Goal: Download file/media

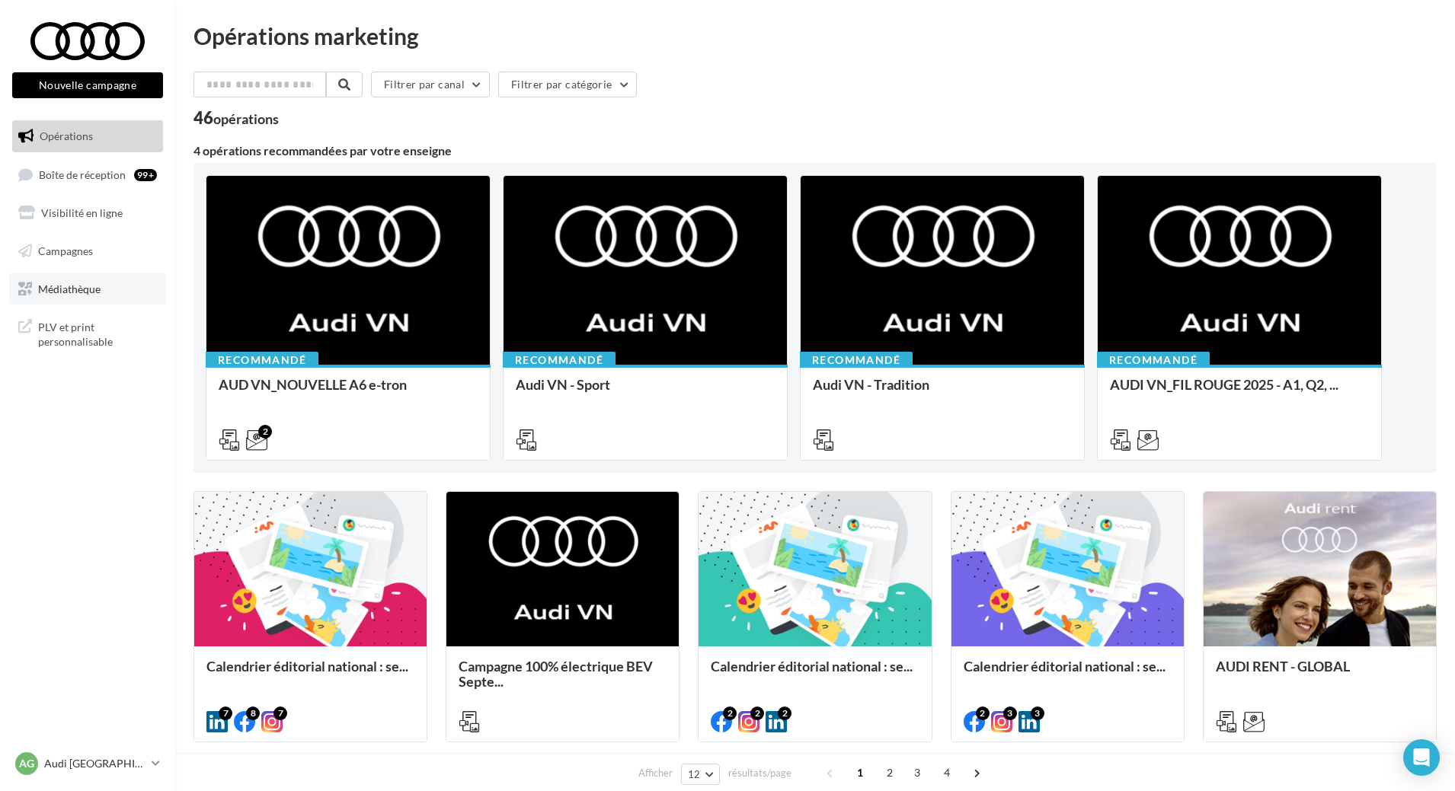
click at [100, 294] on span "Médiathèque" at bounding box center [69, 288] width 62 height 13
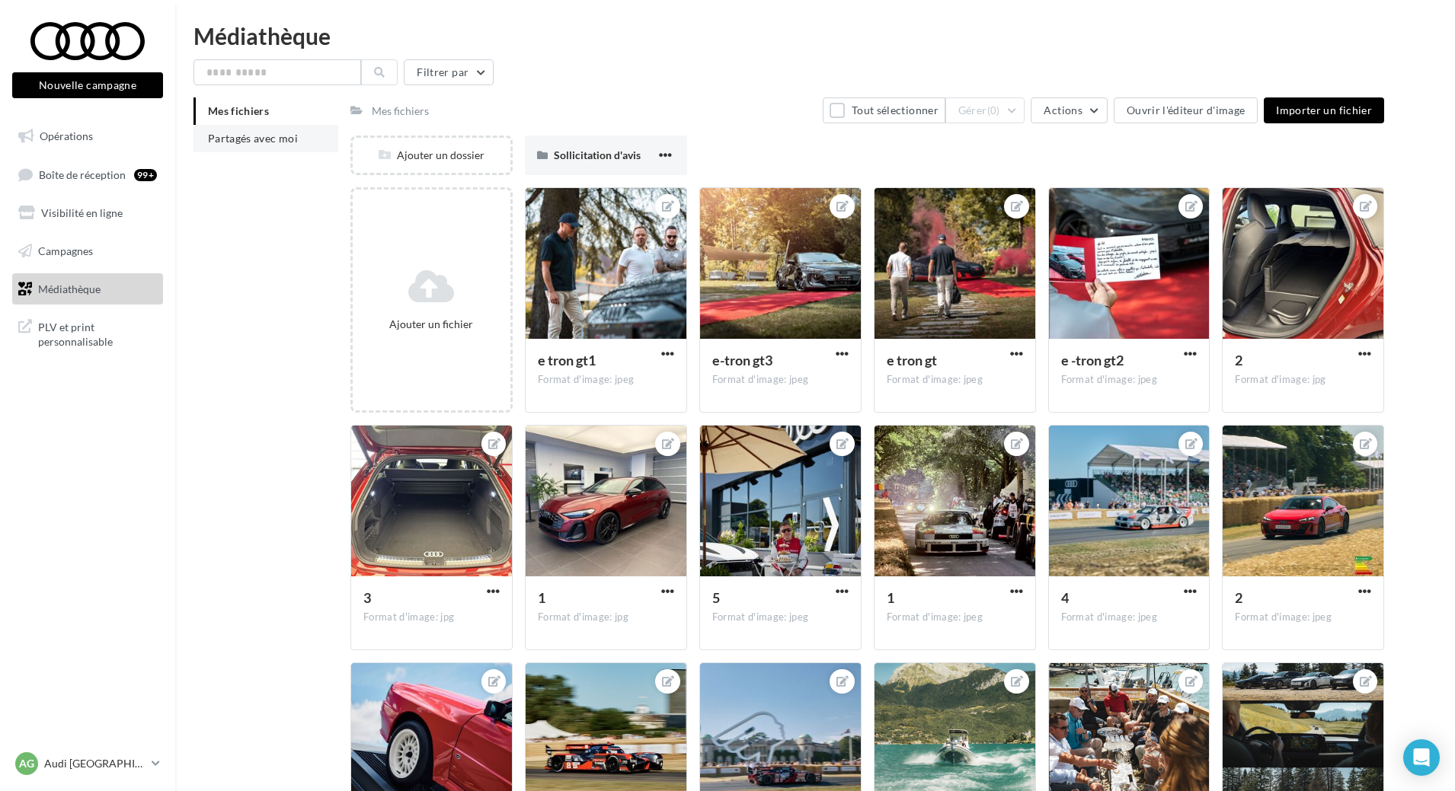
click at [266, 147] on li "Partagés avec moi" at bounding box center [265, 138] width 145 height 27
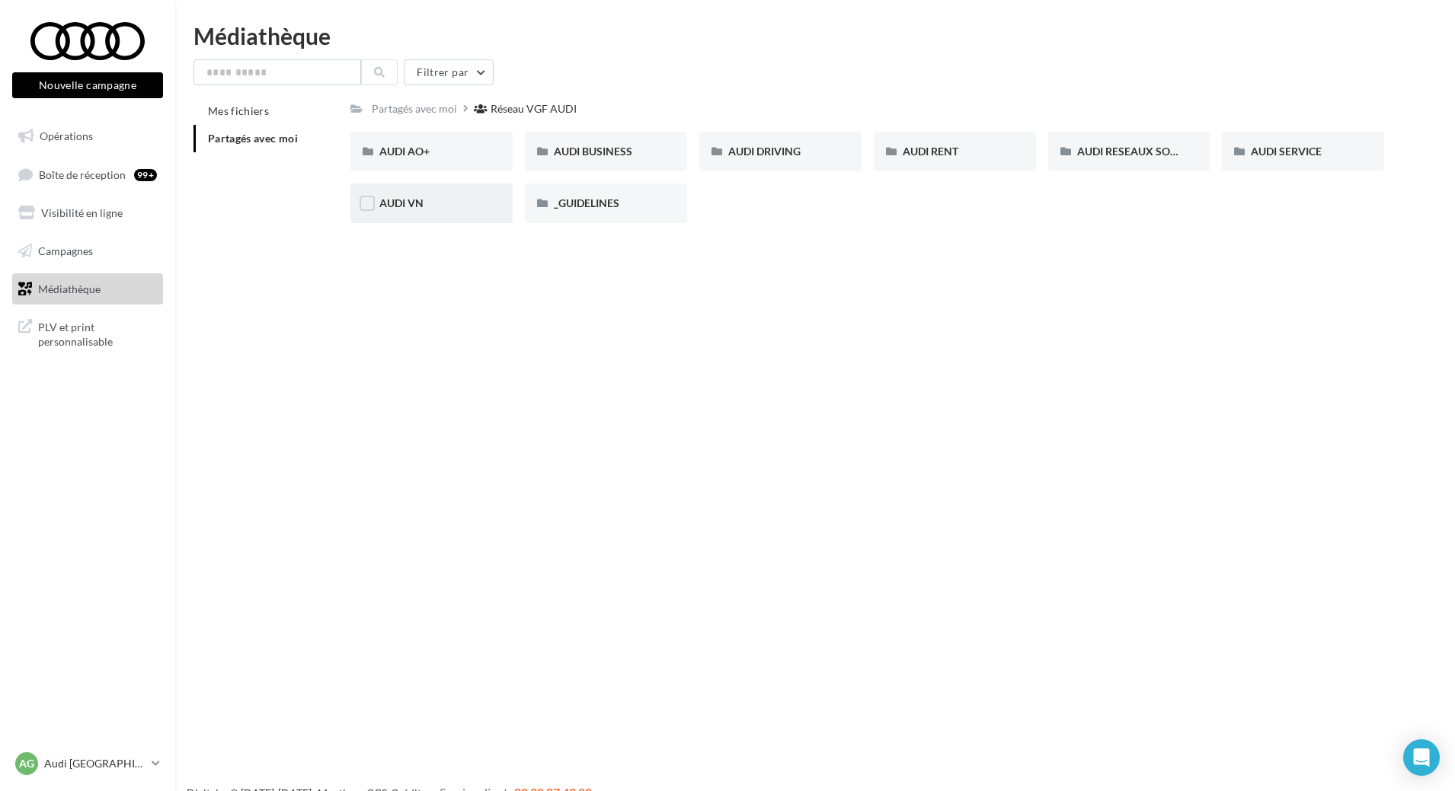
click at [425, 201] on div "AUDI VN" at bounding box center [431, 203] width 104 height 15
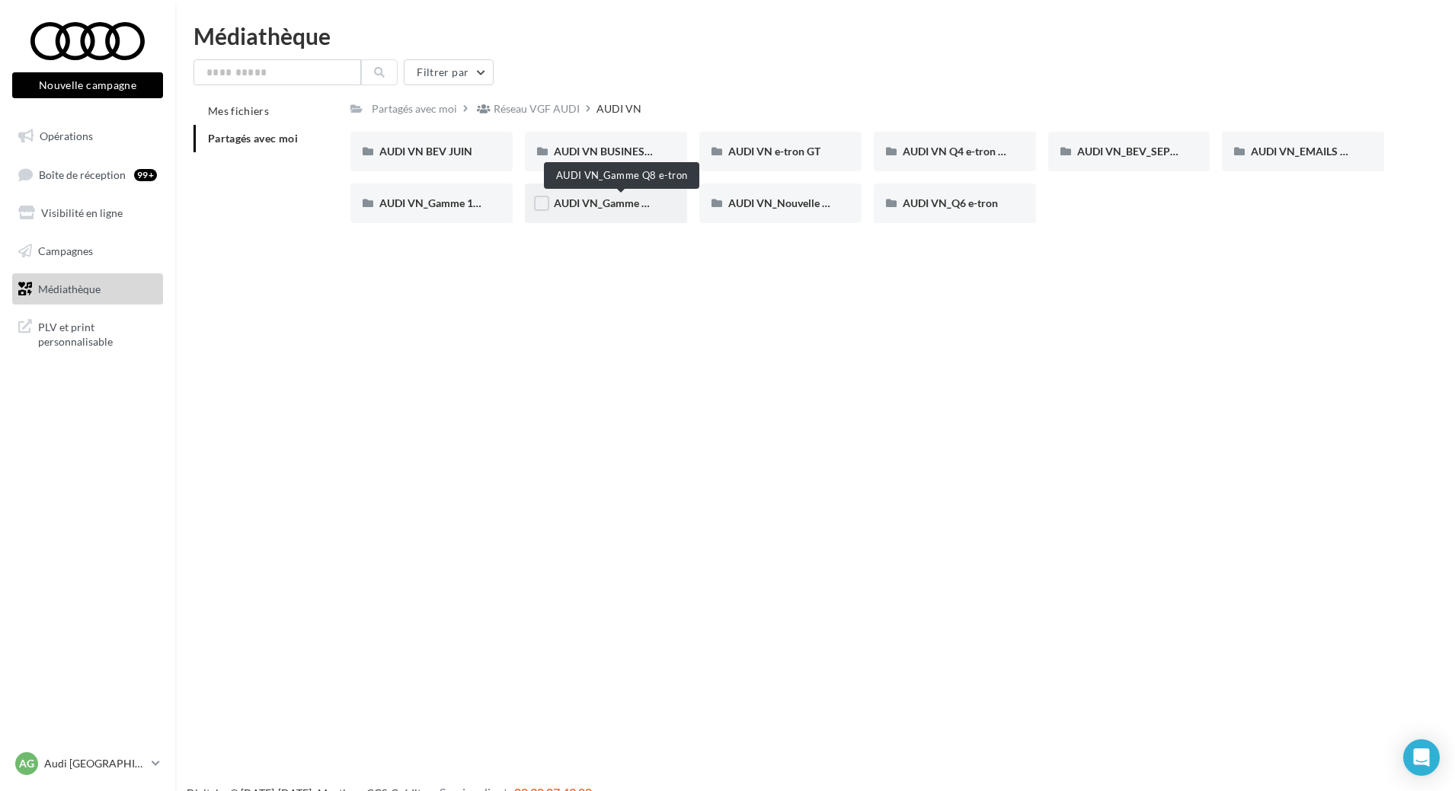
click at [637, 209] on span "AUDI VN_Gamme Q8 e-tron" at bounding box center [621, 202] width 134 height 13
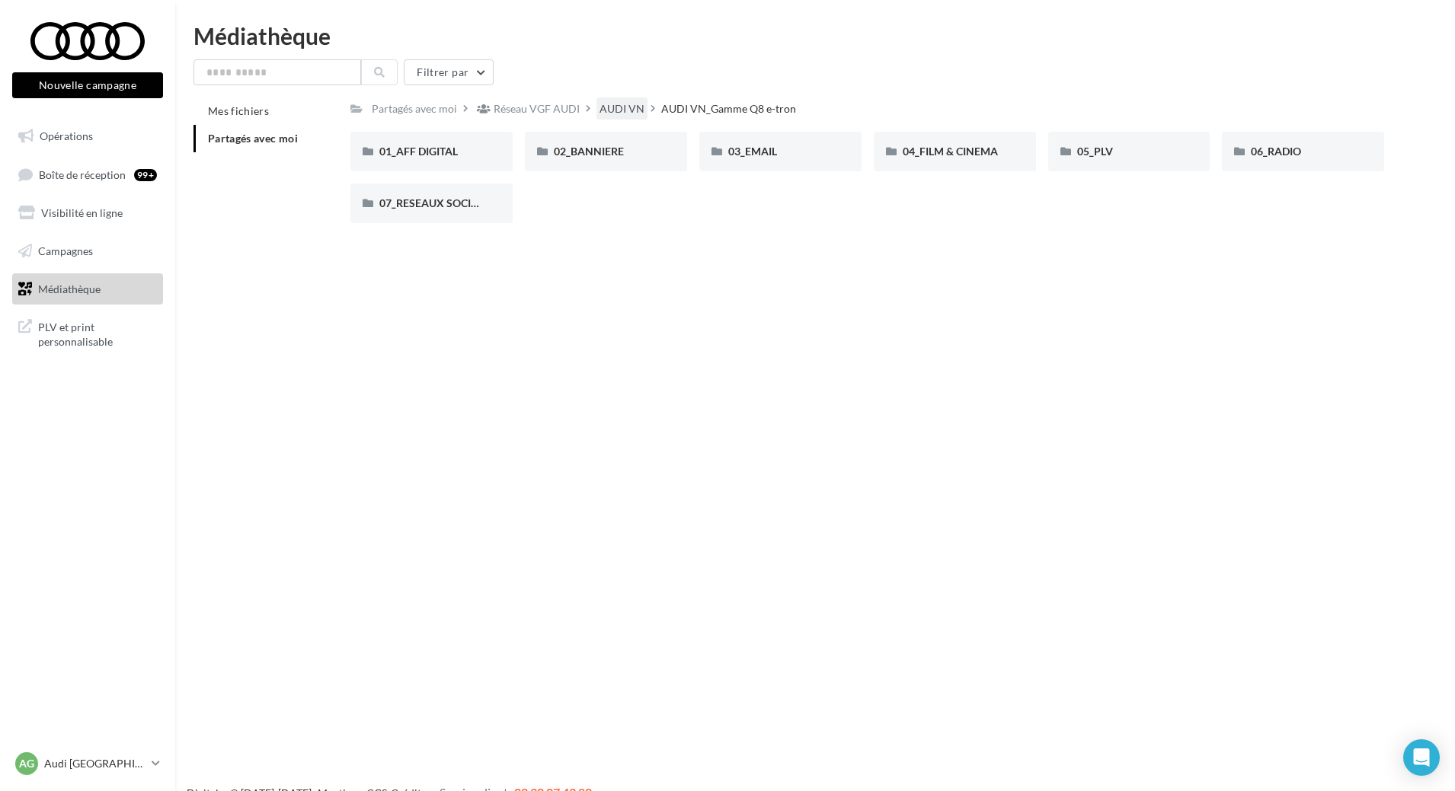
click at [604, 106] on div "AUDI VN" at bounding box center [621, 108] width 45 height 15
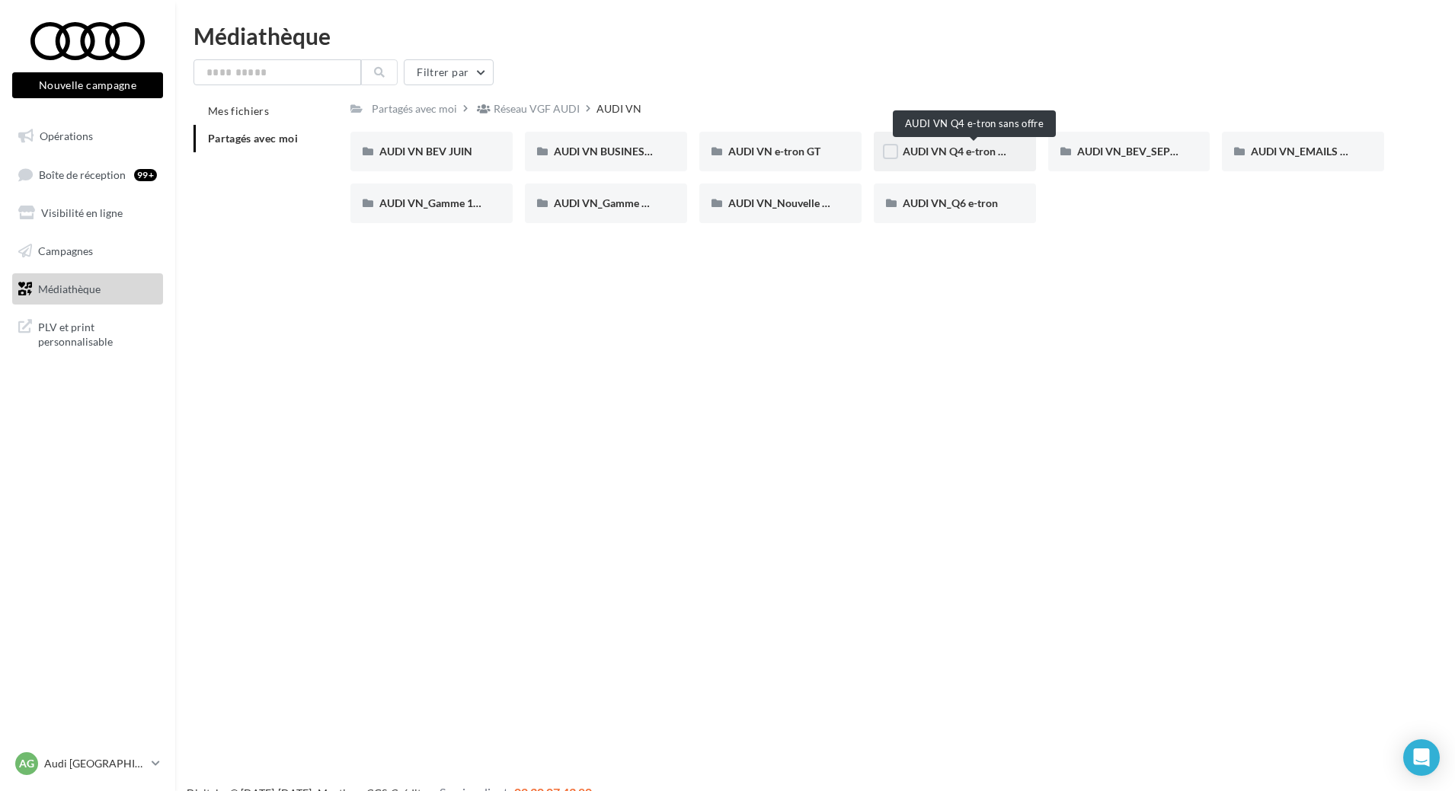
click at [960, 149] on span "AUDI VN Q4 e-tron sans offre" at bounding box center [973, 151] width 142 height 13
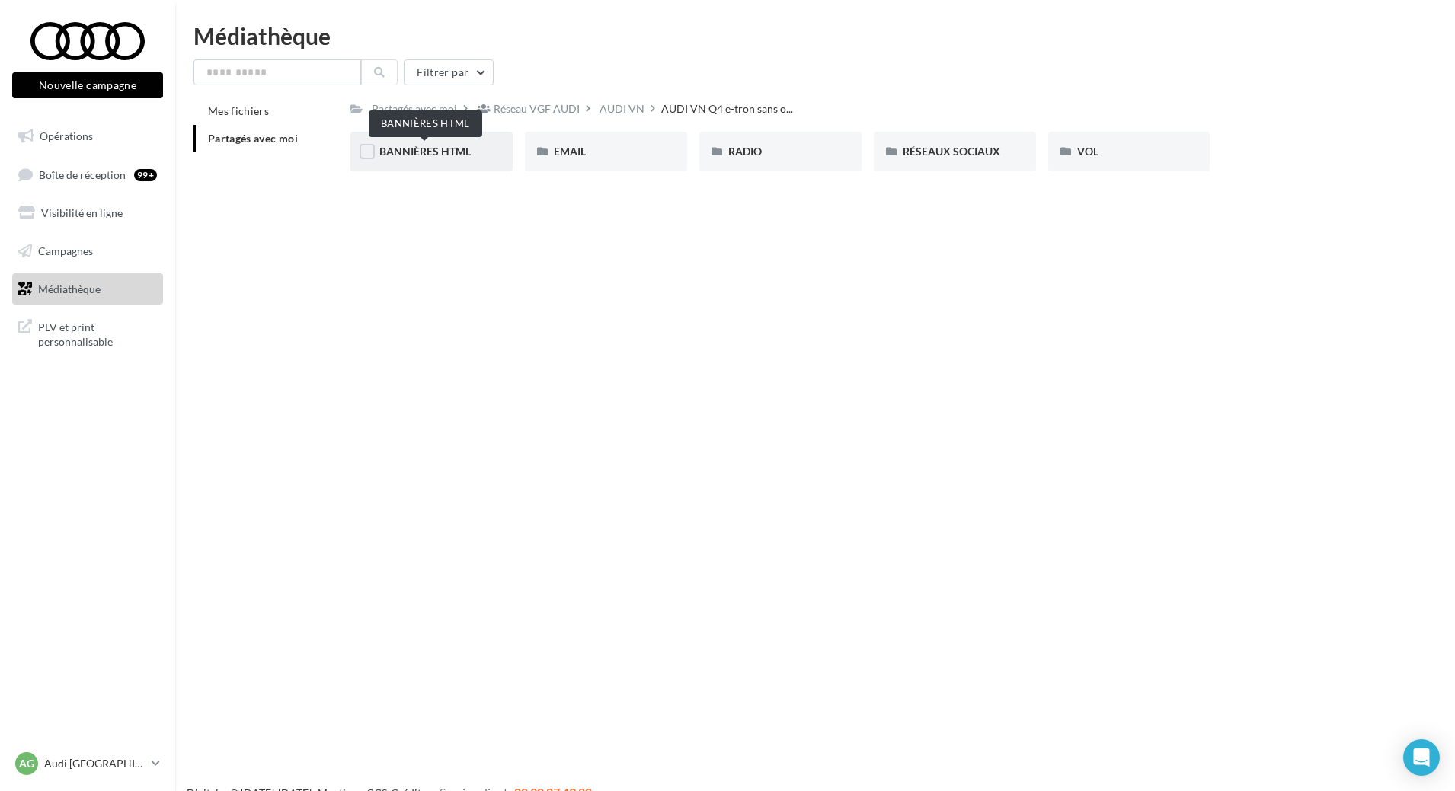
click at [457, 156] on span "BANNIÈRES HTML" at bounding box center [424, 151] width 91 height 13
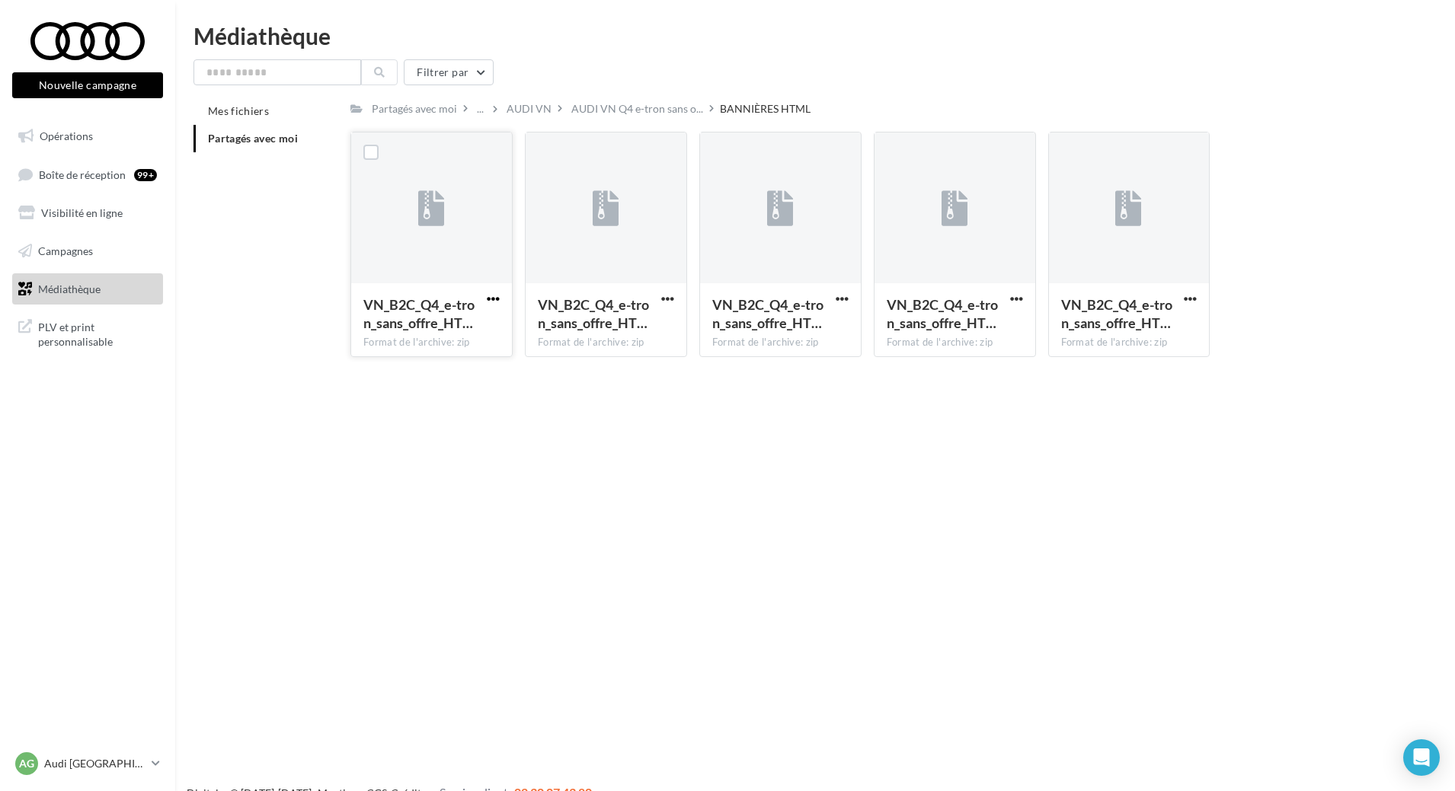
click at [485, 297] on button "button" at bounding box center [493, 299] width 19 height 15
click at [430, 339] on button "Télécharger" at bounding box center [426, 329] width 152 height 40
click at [669, 304] on span "button" at bounding box center [667, 298] width 13 height 13
drag, startPoint x: 1073, startPoint y: 481, endPoint x: 1066, endPoint y: 465, distance: 18.1
click at [1073, 481] on div "Nouvelle campagne Nouvelle campagne Opérations Boîte de réception 99+ Visibilit…" at bounding box center [727, 419] width 1455 height 791
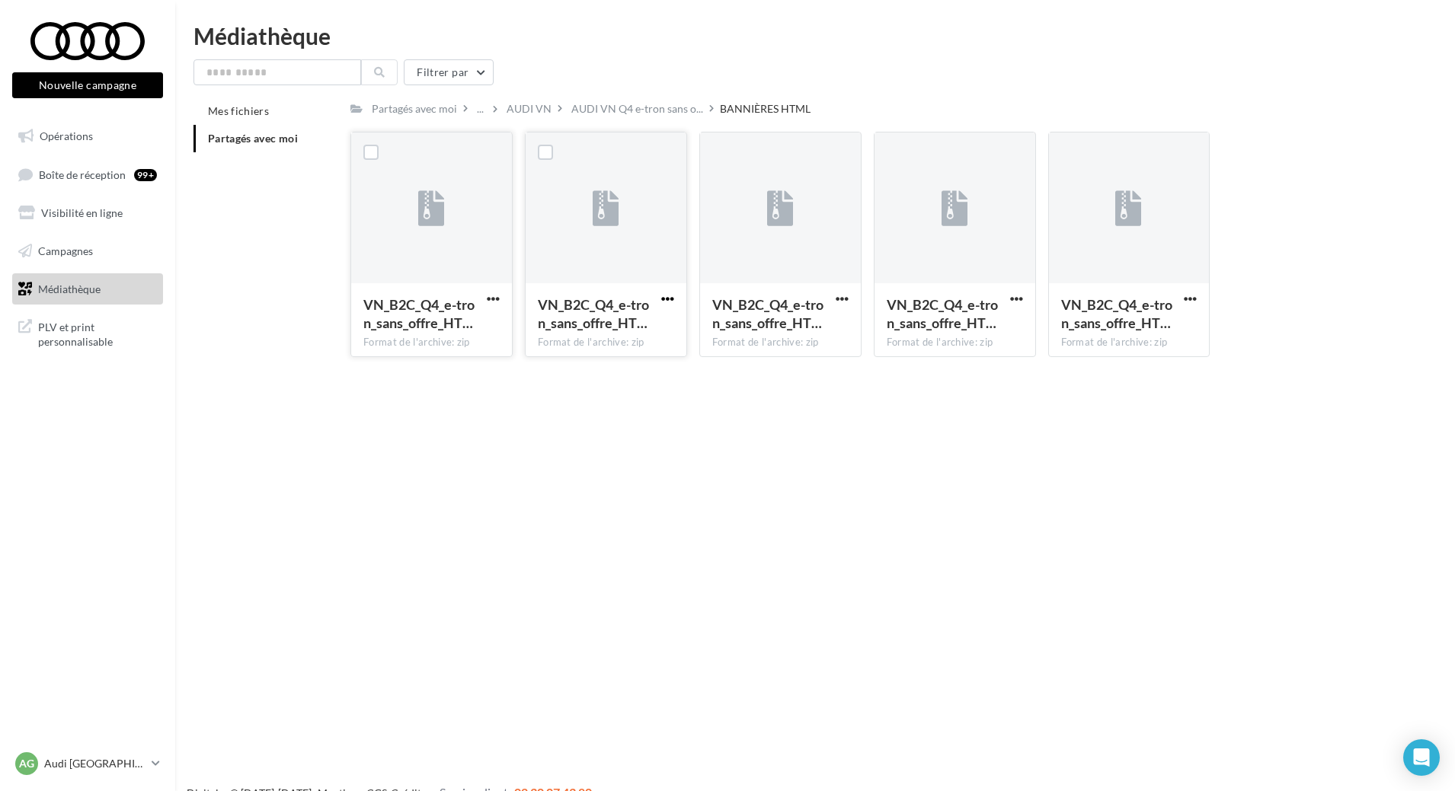
click at [672, 300] on span "button" at bounding box center [667, 298] width 13 height 13
click at [624, 326] on button "Télécharger" at bounding box center [601, 329] width 152 height 40
drag, startPoint x: 842, startPoint y: 295, endPoint x: 810, endPoint y: 307, distance: 33.5
click at [842, 295] on span "button" at bounding box center [841, 298] width 13 height 13
click at [756, 335] on button "Télécharger" at bounding box center [775, 329] width 152 height 40
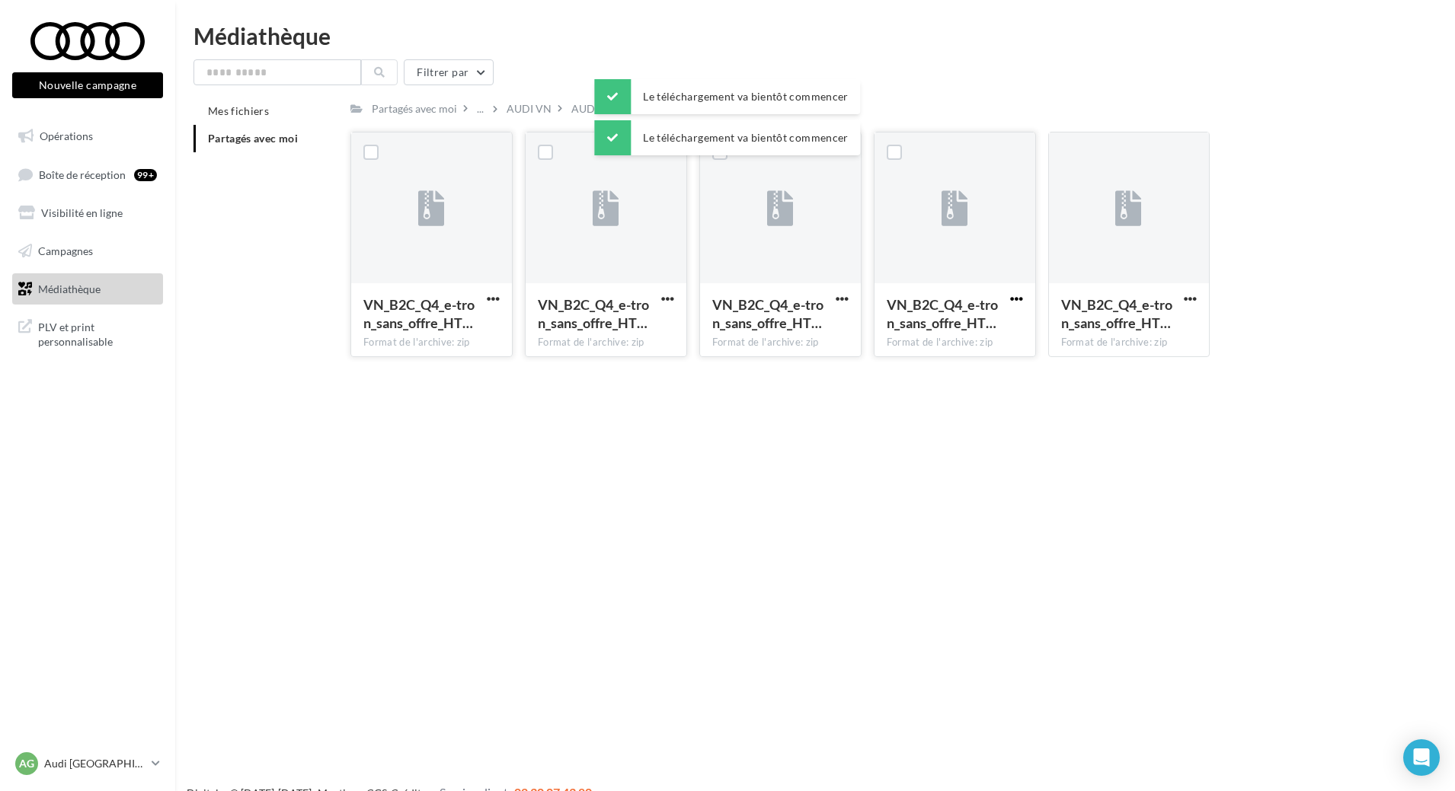
click at [1011, 302] on span "button" at bounding box center [1016, 298] width 13 height 13
click at [940, 334] on button "Télécharger" at bounding box center [949, 329] width 152 height 40
drag, startPoint x: 1186, startPoint y: 299, endPoint x: 1138, endPoint y: 308, distance: 49.6
click at [1187, 299] on span "button" at bounding box center [1189, 298] width 13 height 13
click at [1096, 325] on button "Télécharger" at bounding box center [1123, 329] width 152 height 40
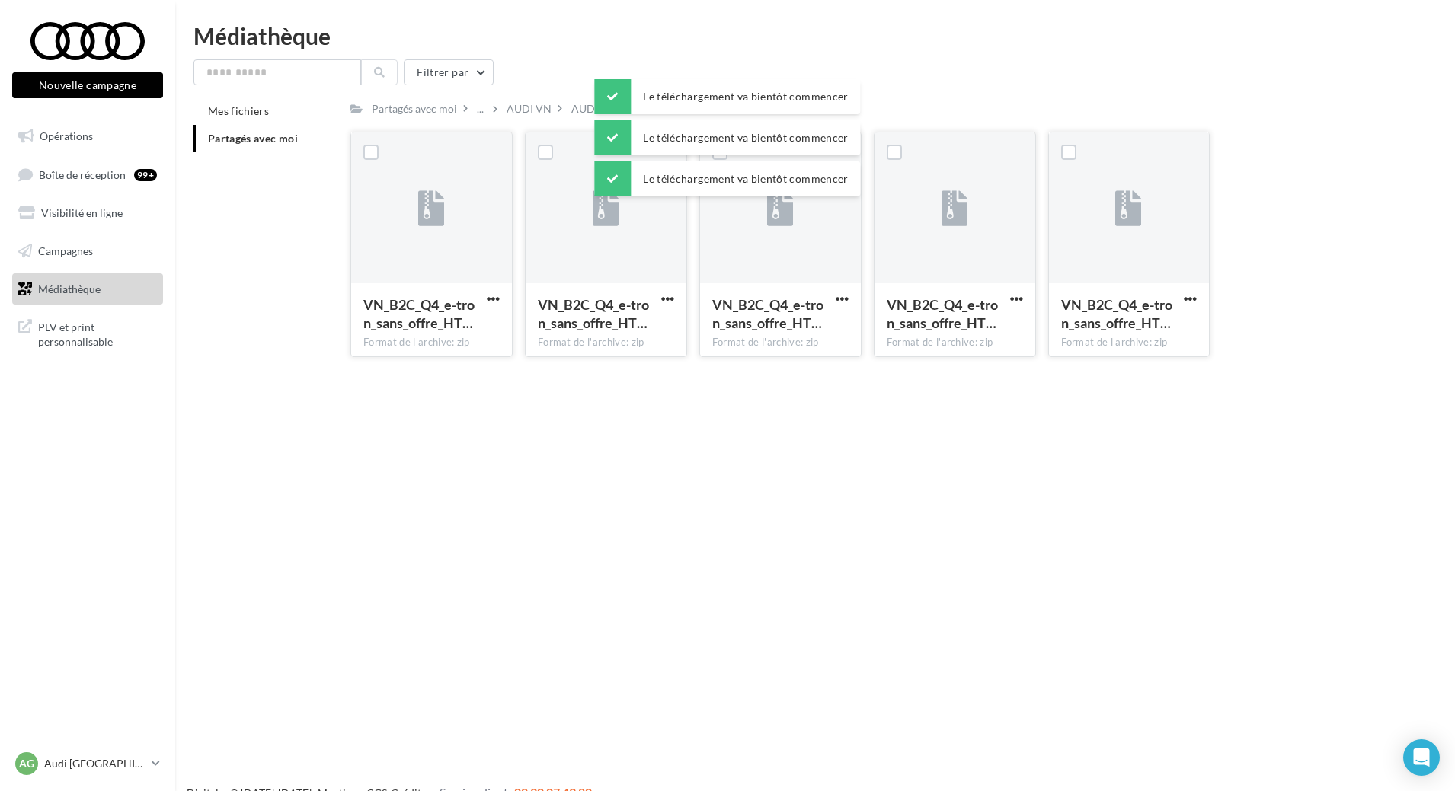
click at [610, 50] on div "Médiathèque Filtrer par Mes fichiers Partagés avec moi Partagés avec moi ... AU…" at bounding box center [814, 196] width 1279 height 345
click at [580, 108] on span "AUDI VN Q4 e-tron sans o..." at bounding box center [637, 108] width 132 height 15
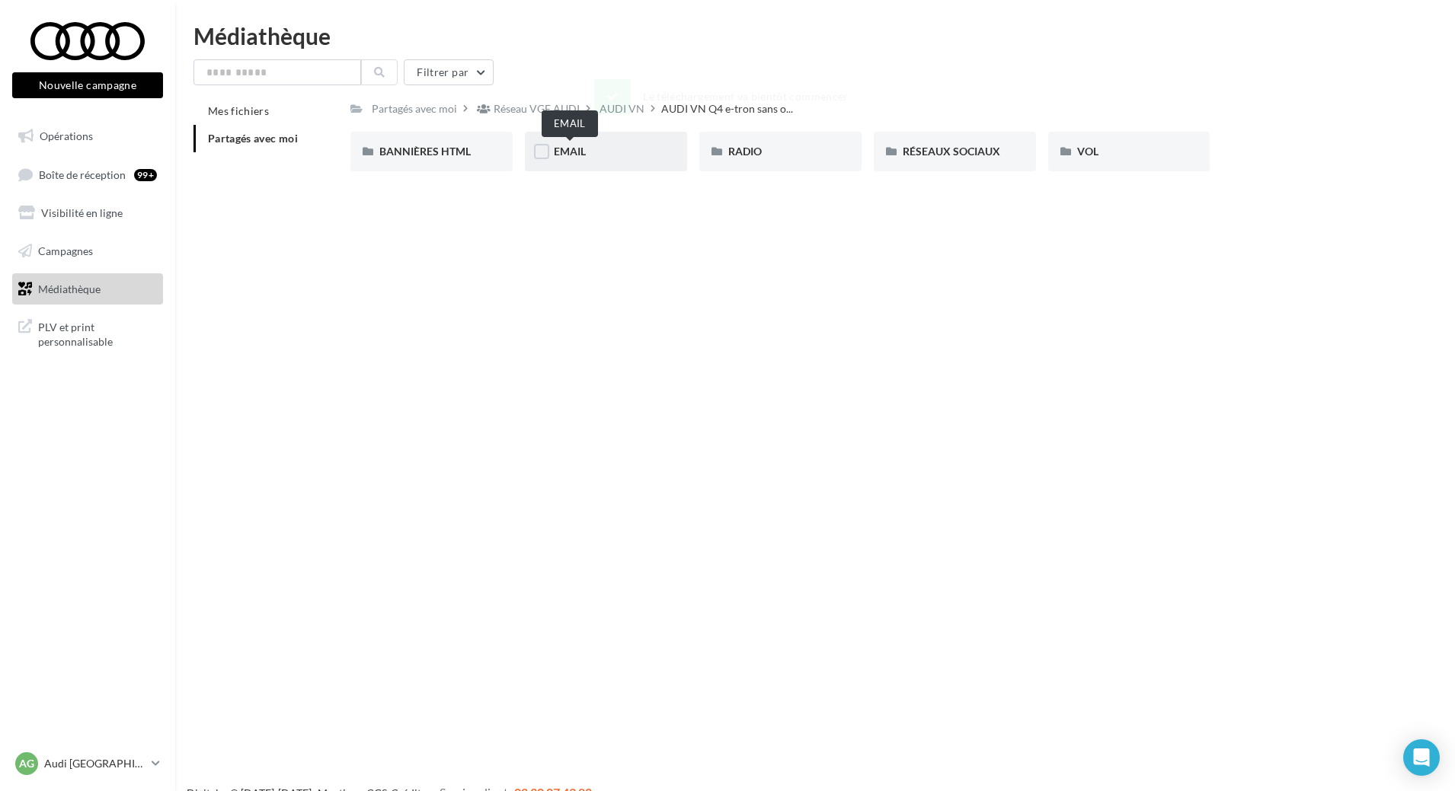
click at [561, 155] on span "EMAIL" at bounding box center [570, 151] width 32 height 13
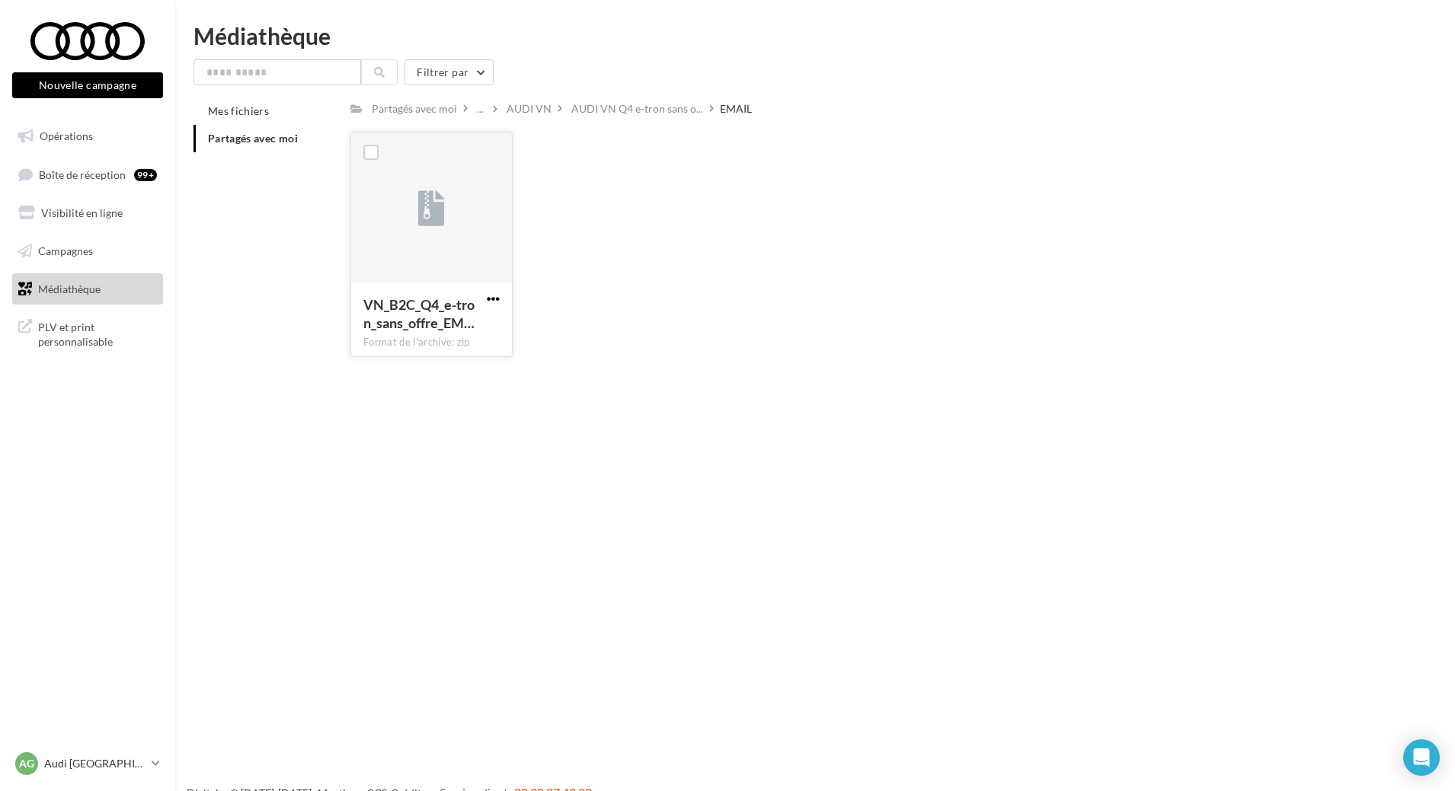
click at [490, 302] on span "button" at bounding box center [493, 298] width 13 height 13
click at [460, 321] on button "Télécharger" at bounding box center [426, 329] width 152 height 40
click at [578, 112] on span "AUDI VN Q4 e-tron sans o..." at bounding box center [637, 108] width 132 height 15
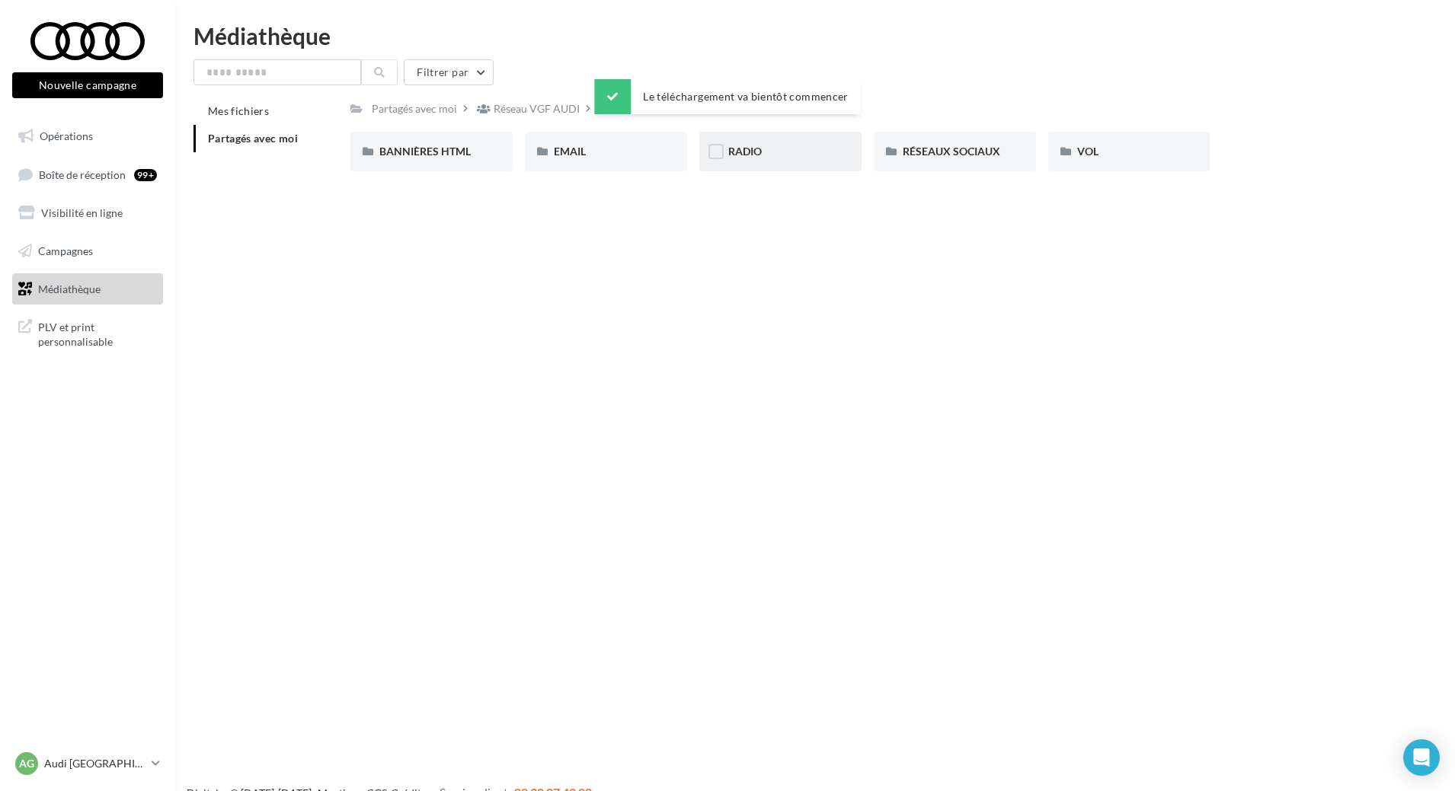
click at [755, 159] on div "RADIO" at bounding box center [780, 151] width 104 height 15
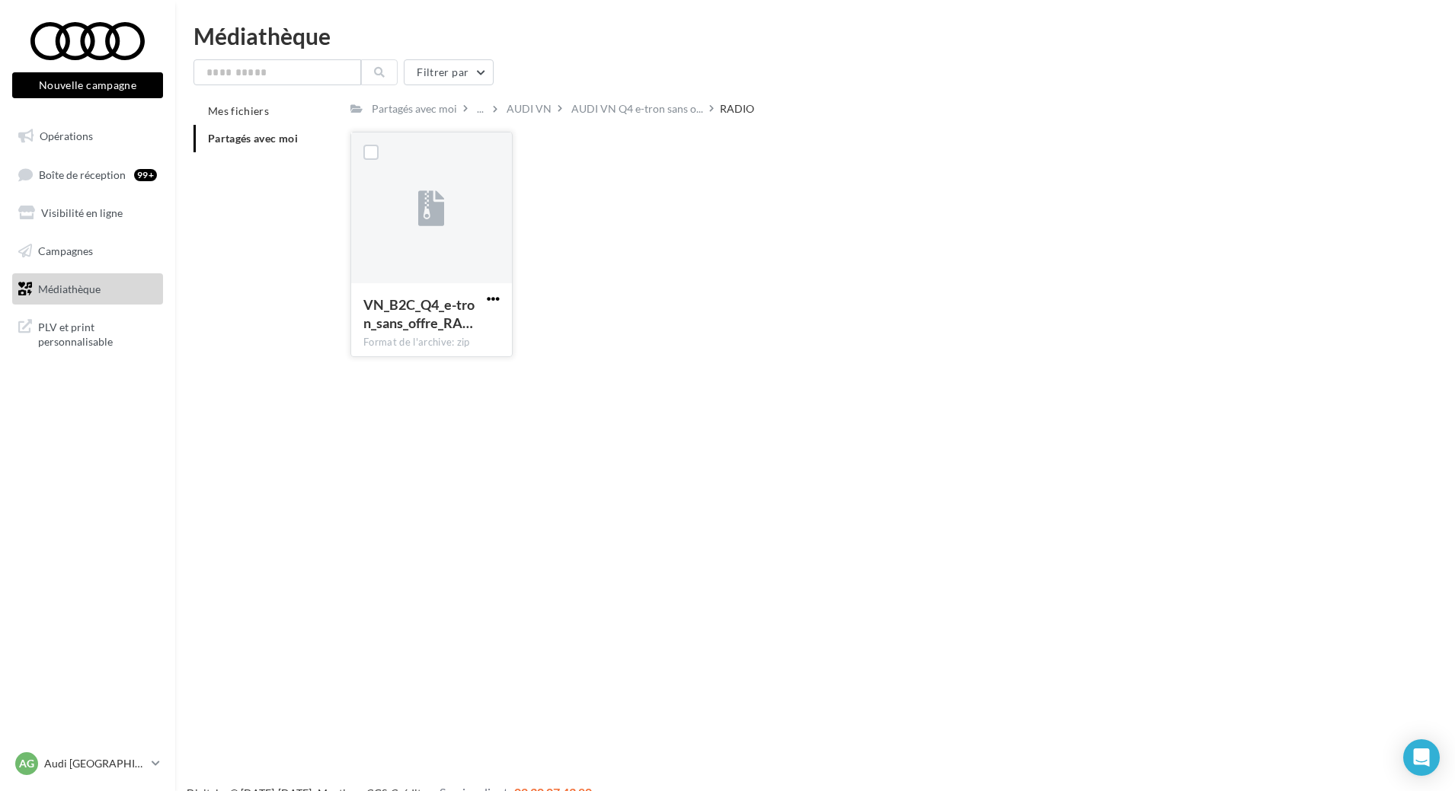
click at [487, 305] on span "button" at bounding box center [493, 298] width 13 height 13
click at [423, 315] on button "Télécharger" at bounding box center [426, 329] width 152 height 40
click at [580, 102] on span "AUDI VN Q4 e-tron sans o..." at bounding box center [637, 108] width 132 height 15
